Goal: Information Seeking & Learning: Learn about a topic

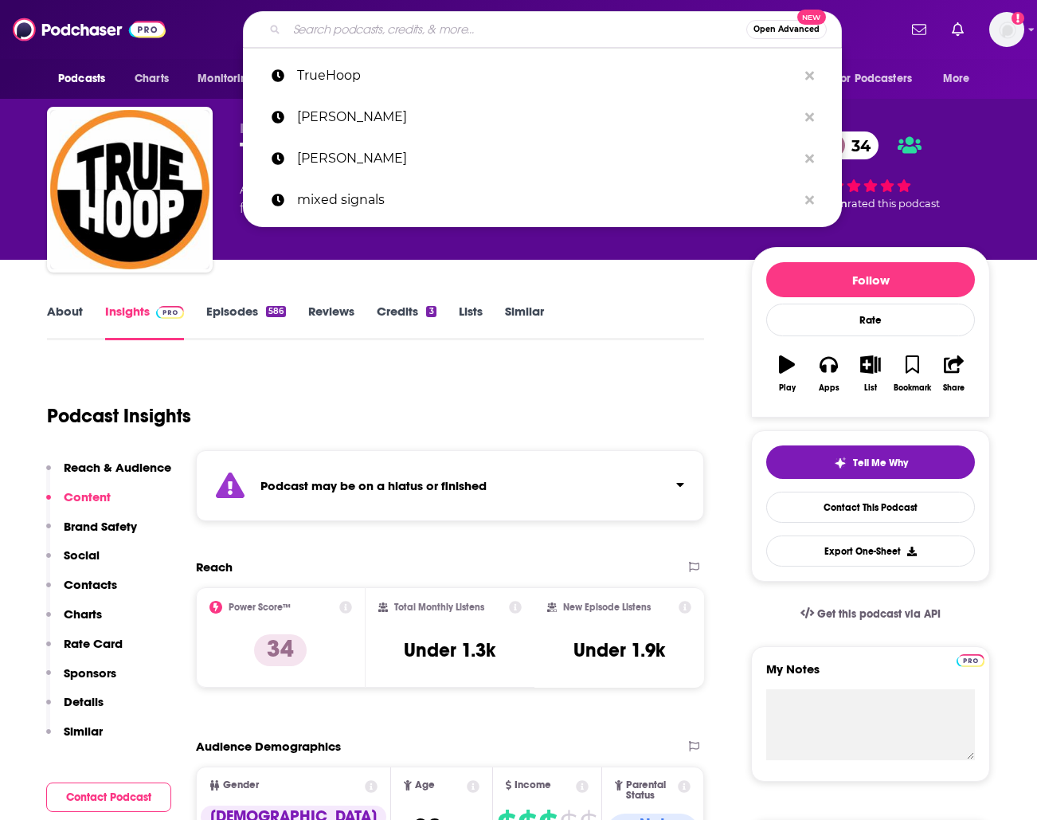
click at [401, 29] on input "Search podcasts, credits, & more..." at bounding box center [517, 29] width 460 height 25
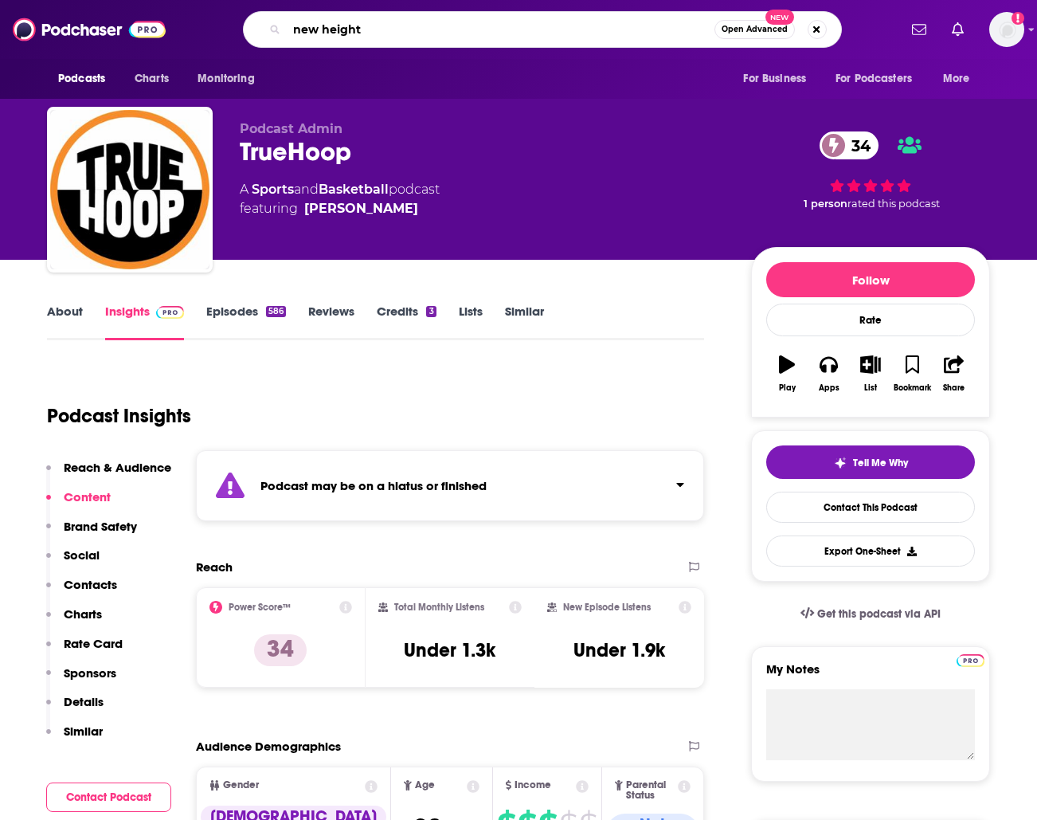
type input "new heights"
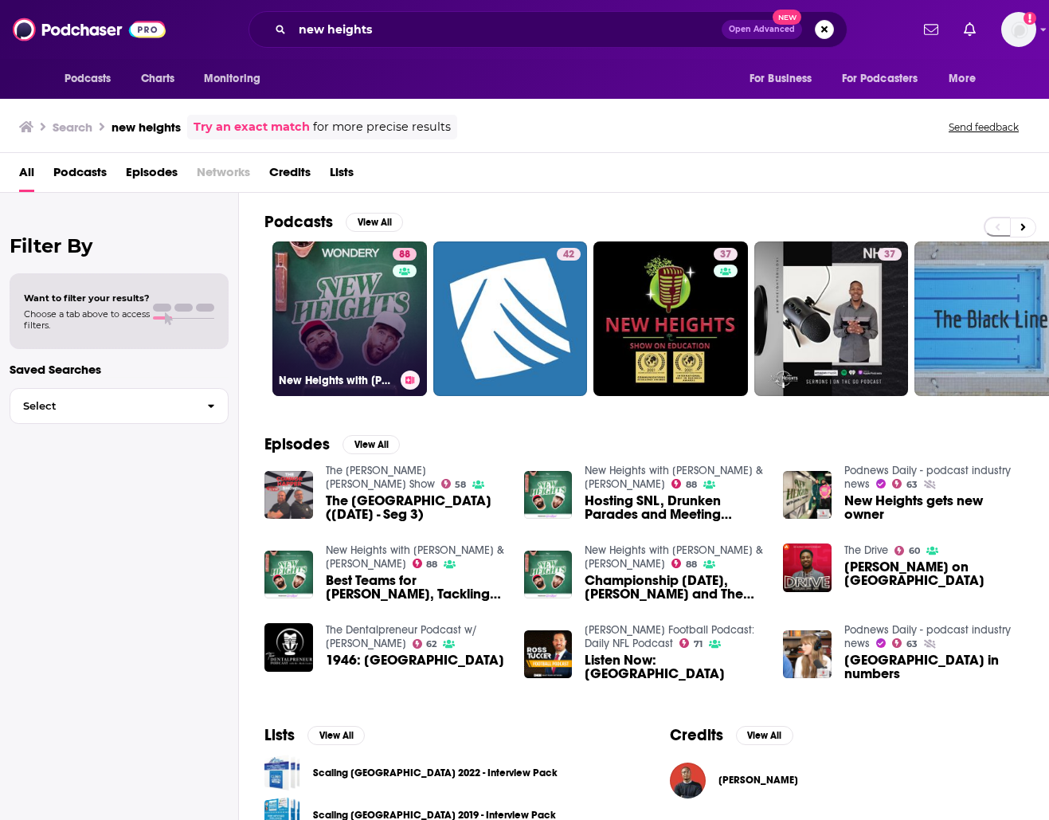
click at [332, 288] on link "88 New Heights with [PERSON_NAME] & [PERSON_NAME]" at bounding box center [349, 318] width 155 height 155
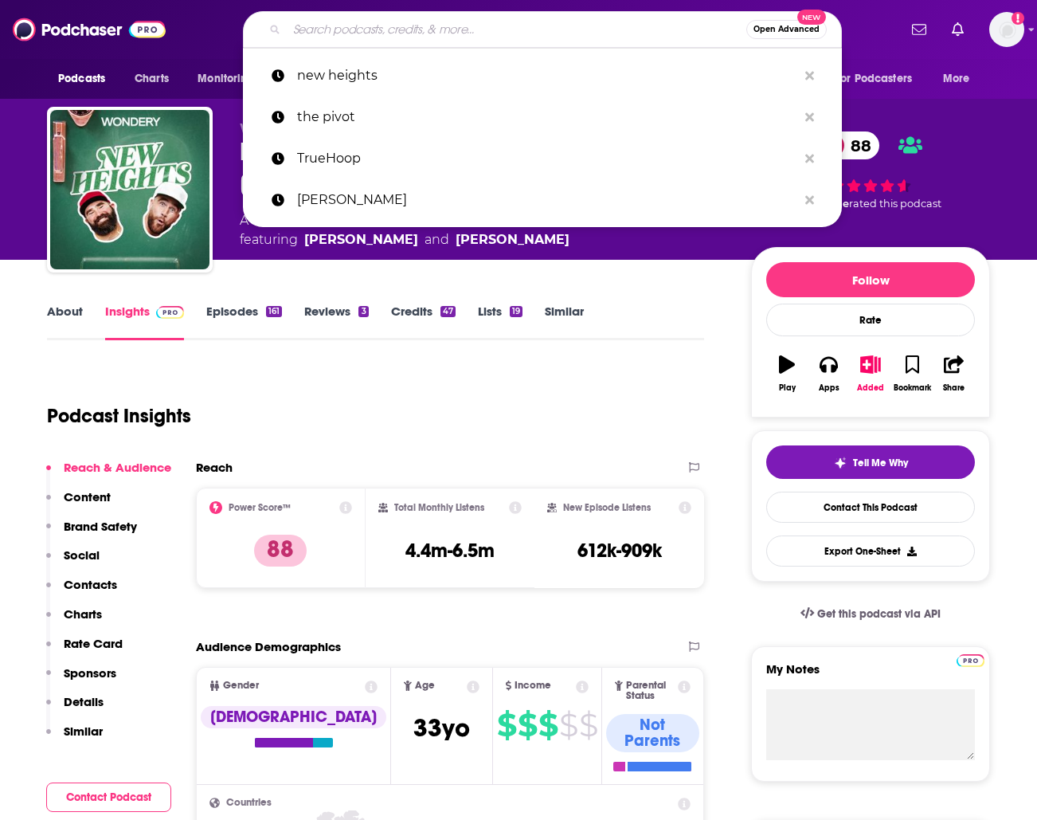
click at [336, 23] on input "Search podcasts, credits, & more..." at bounding box center [517, 29] width 460 height 25
click at [319, 129] on p "the pivot" at bounding box center [547, 116] width 500 height 41
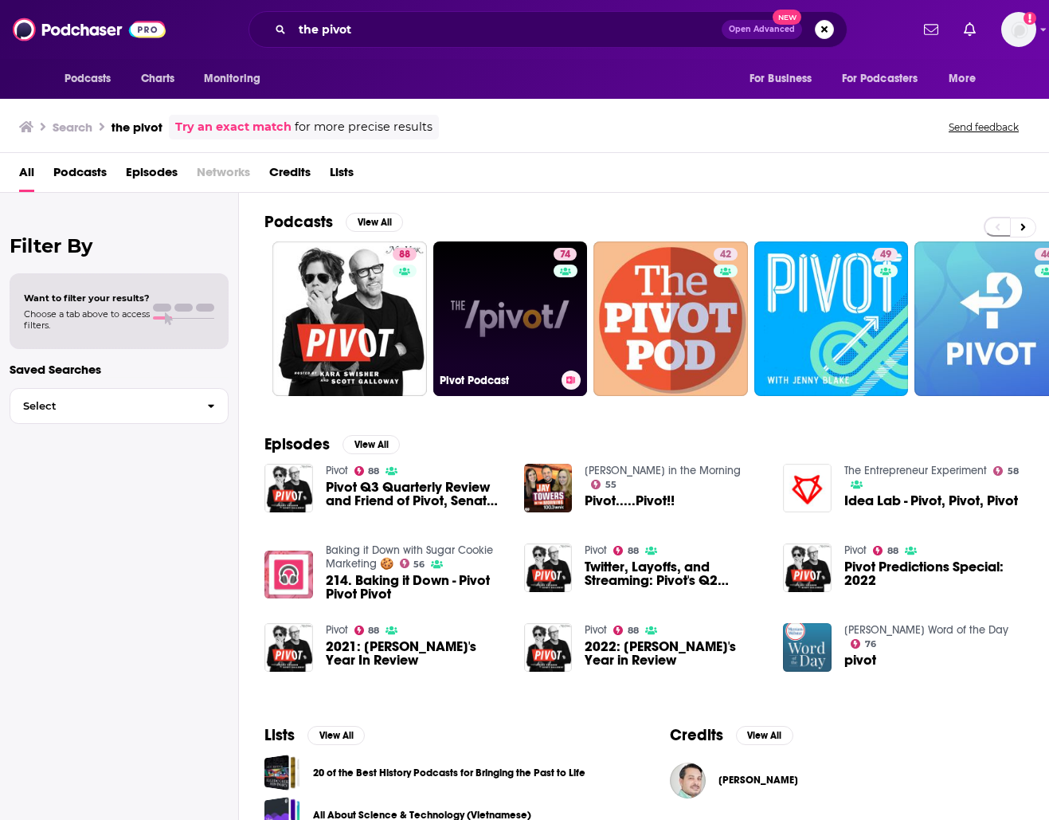
click at [501, 269] on link "74 Pivot Podcast" at bounding box center [510, 318] width 155 height 155
